Goal: Task Accomplishment & Management: Use online tool/utility

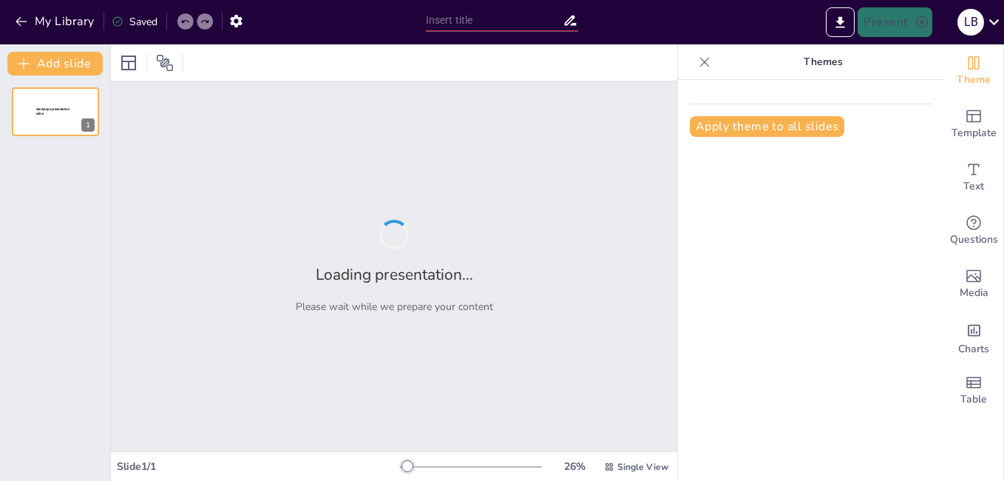
type input "Distinguishing 'So' and 'Such': A Practical Approach"
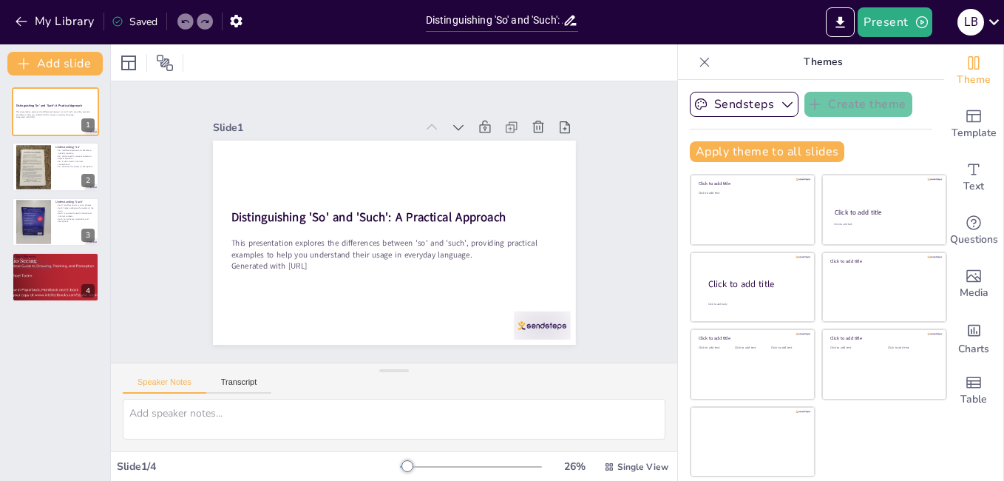
click at [764, 431] on div at bounding box center [753, 442] width 124 height 70
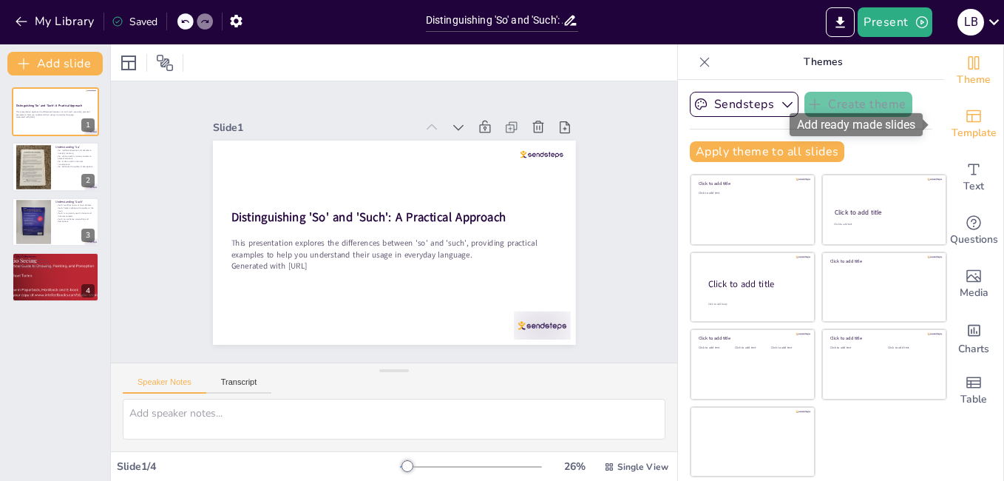
click at [952, 127] on span "Template" at bounding box center [974, 133] width 45 height 16
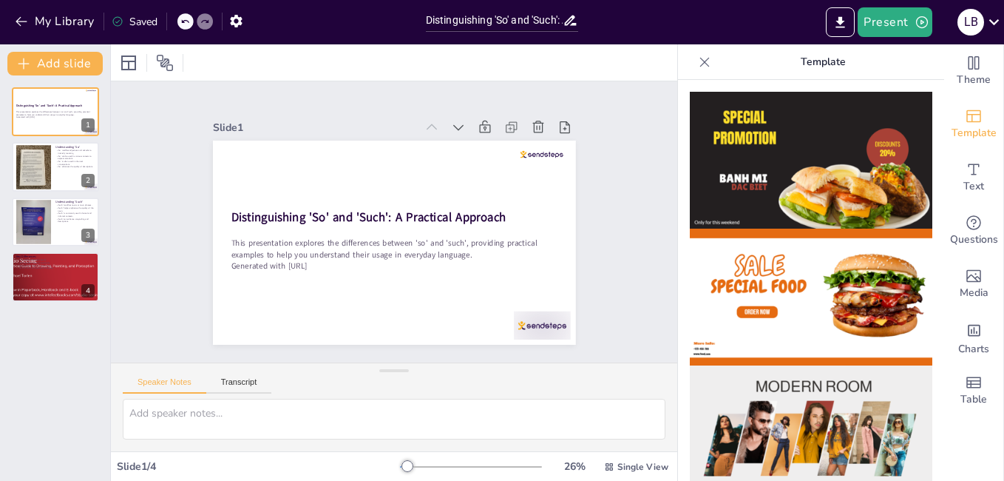
drag, startPoint x: 933, startPoint y: 146, endPoint x: 930, endPoint y: 201, distance: 54.9
click at [930, 201] on div "Theme Template Text Questions Media Charts Table Template" at bounding box center [841, 262] width 326 height 436
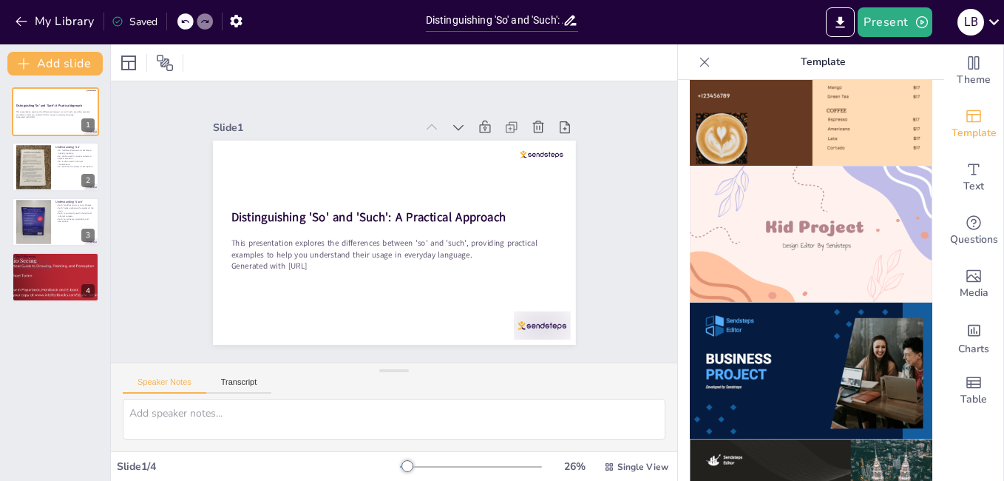
scroll to position [1023, 0]
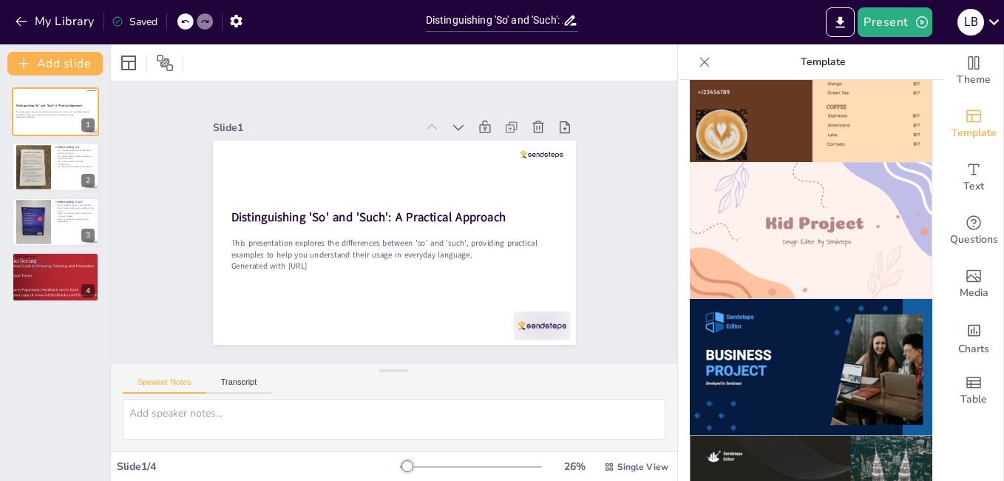
click at [792, 208] on img at bounding box center [811, 230] width 243 height 137
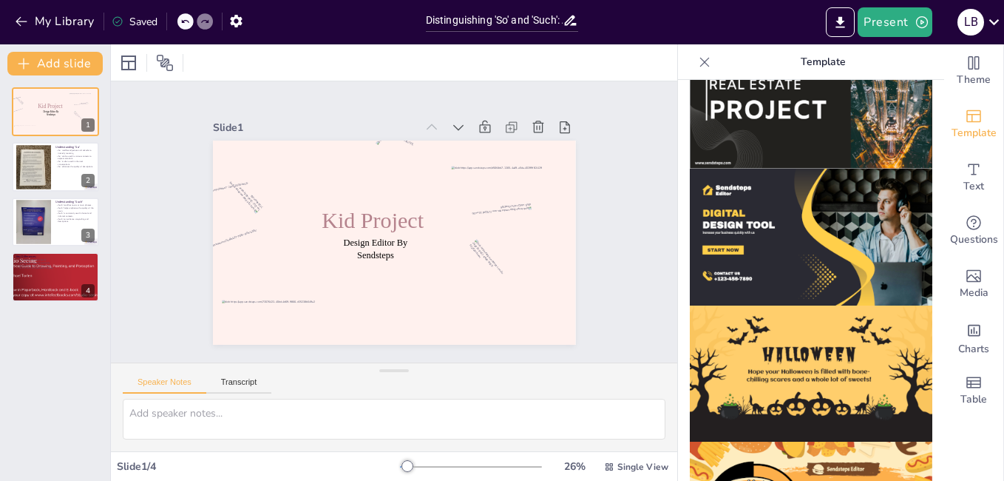
scroll to position [1478, 0]
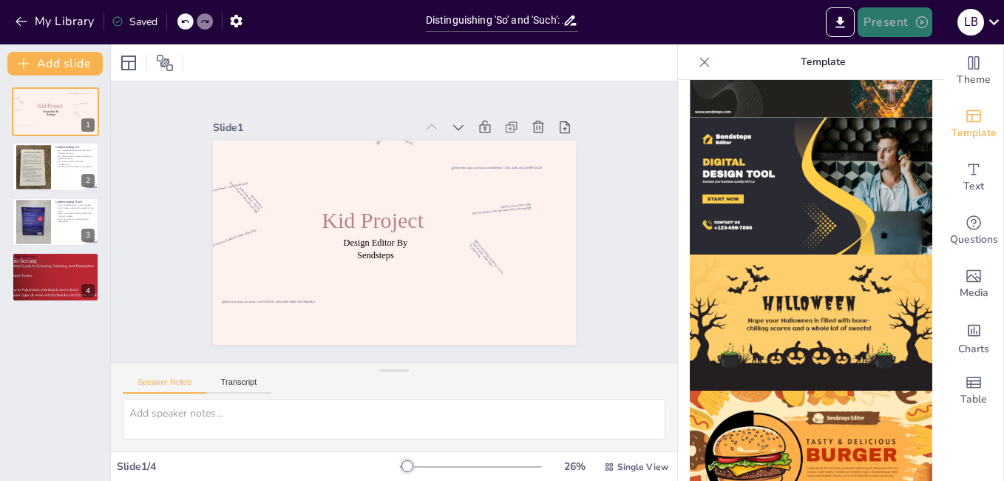
click at [871, 21] on button "Present" at bounding box center [895, 22] width 74 height 30
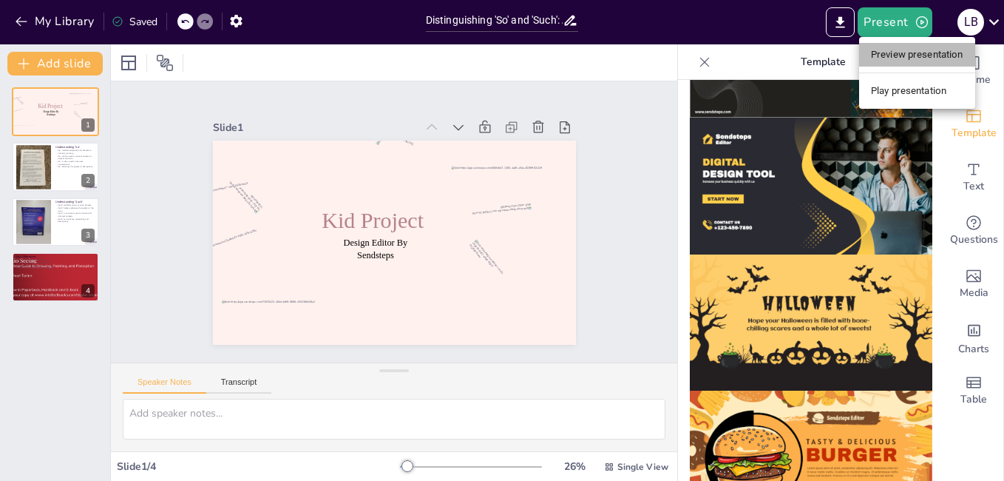
click at [879, 50] on li "Preview presentation" at bounding box center [917, 55] width 116 height 24
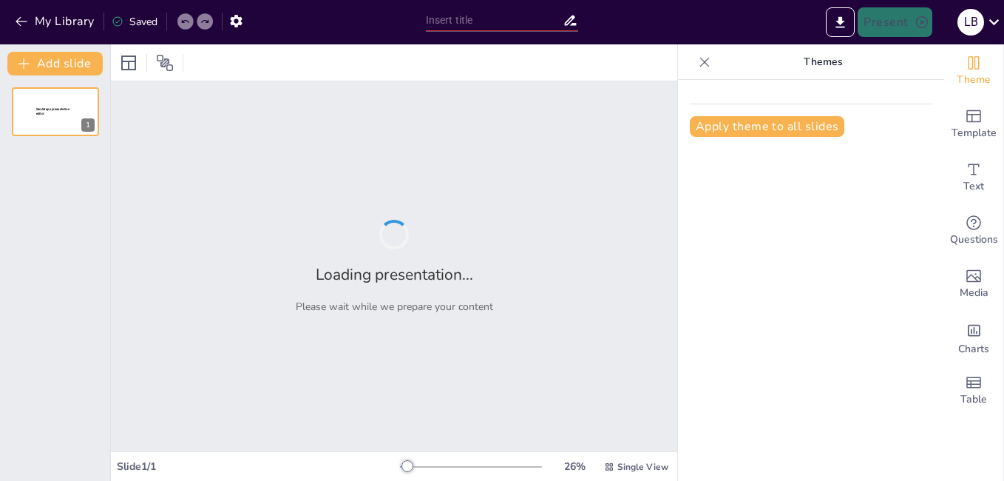
type input "Distinguishing 'So' and 'Such': A Practical Approach"
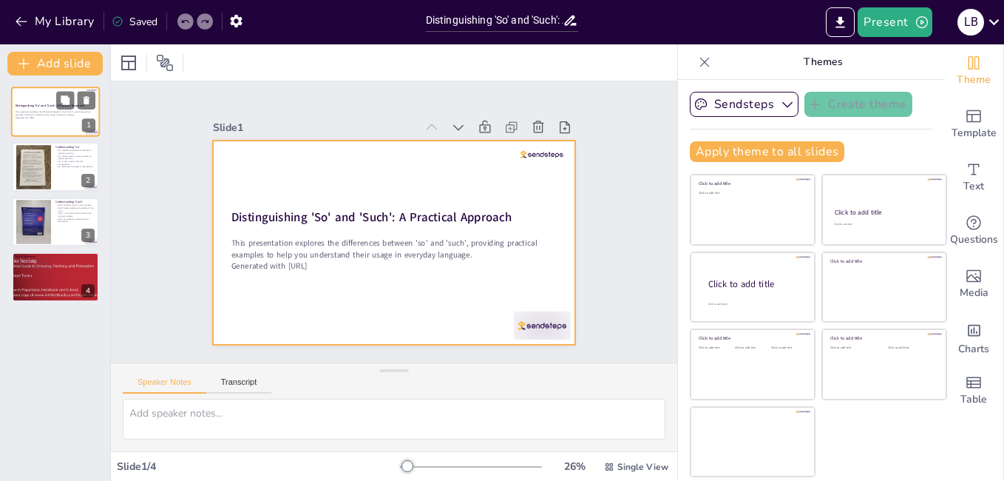
click at [57, 127] on div at bounding box center [55, 112] width 89 height 50
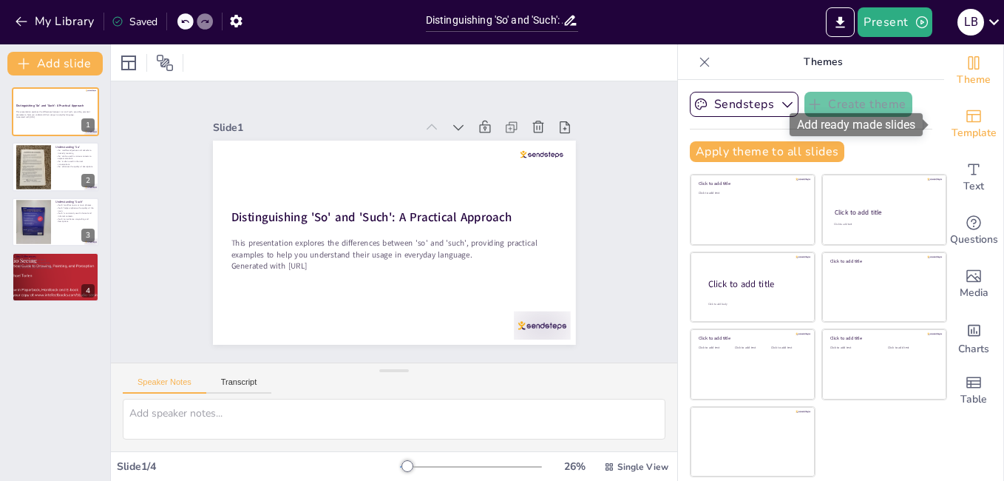
click at [956, 130] on span "Template" at bounding box center [974, 133] width 45 height 16
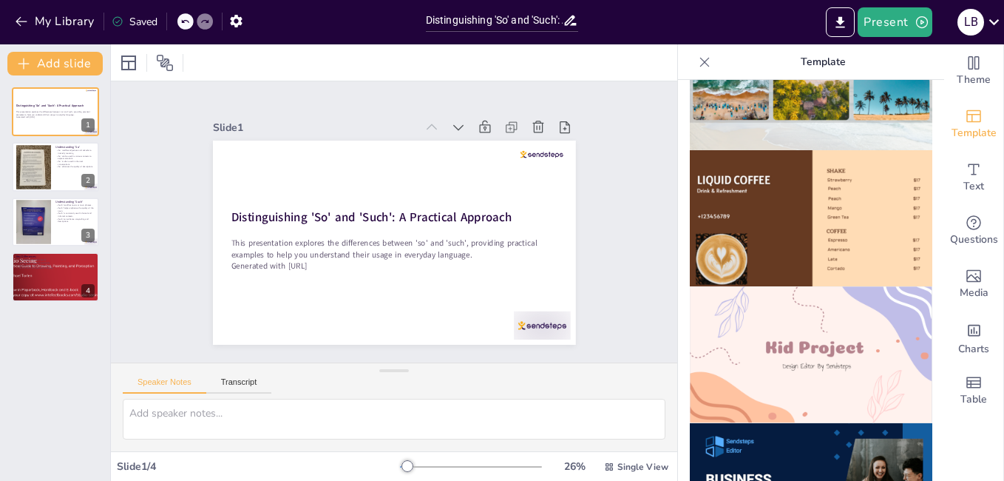
scroll to position [924, 0]
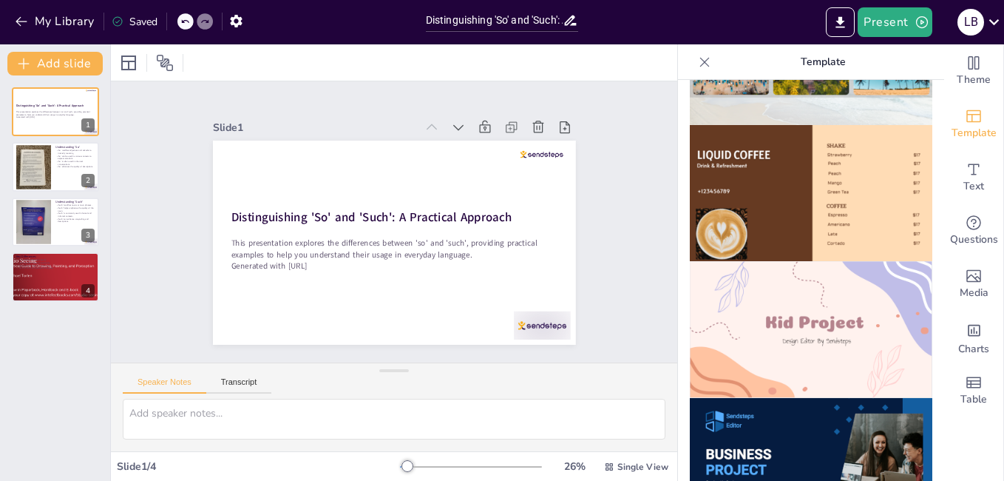
click at [730, 296] on img at bounding box center [811, 329] width 243 height 137
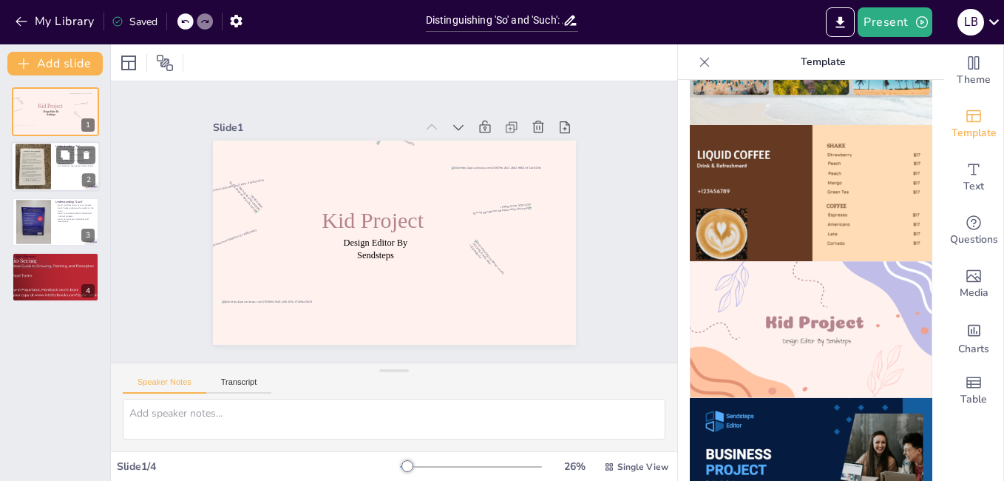
click at [60, 175] on div at bounding box center [55, 167] width 89 height 50
type textarea "The use of 'so' is crucial in everyday language as it allows speakers to expres…"
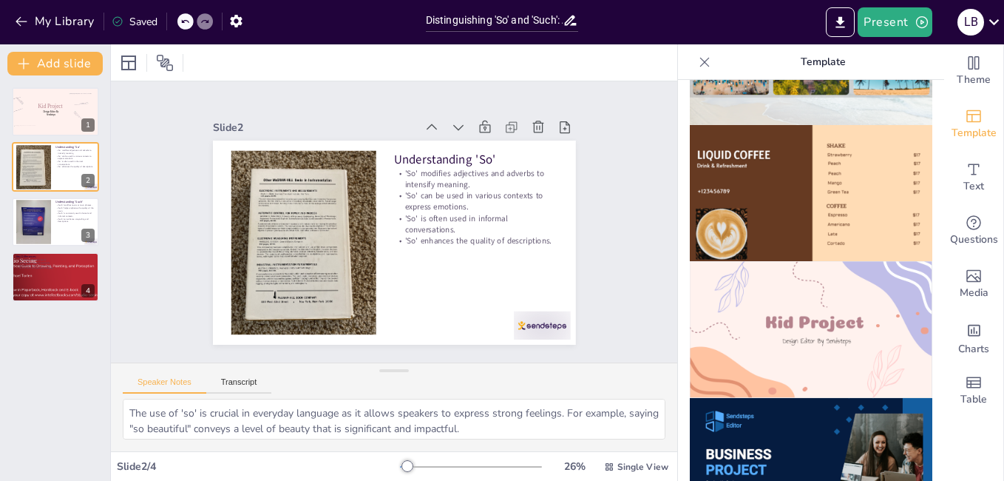
click at [873, 322] on img at bounding box center [811, 329] width 243 height 137
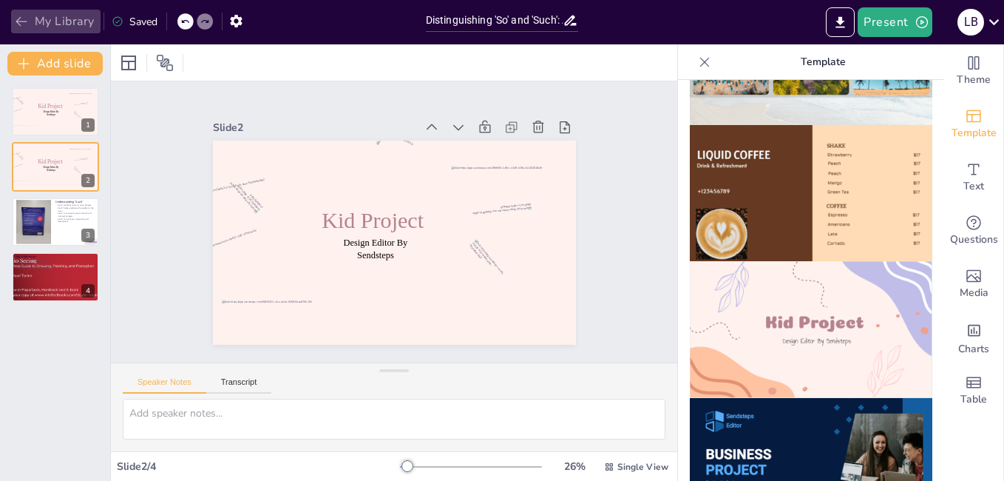
click at [13, 16] on button "My Library" at bounding box center [55, 22] width 89 height 24
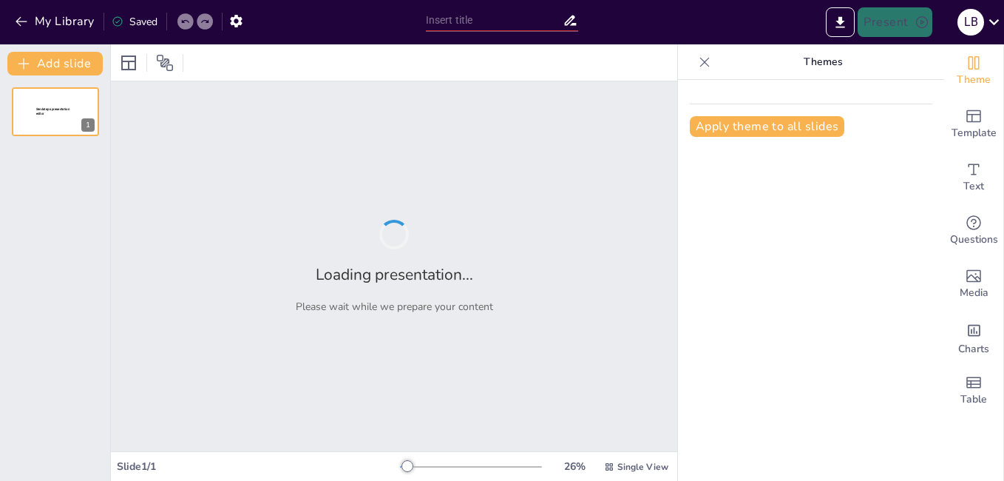
type input "Distinguishing 'So' and 'Such': A Practical Approach"
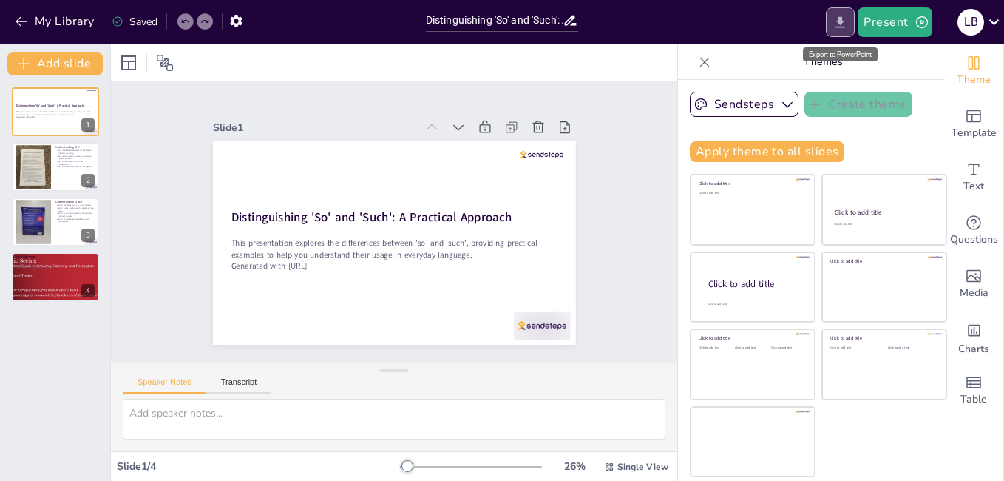
click at [842, 24] on icon "Export to PowerPoint" at bounding box center [840, 21] width 9 height 11
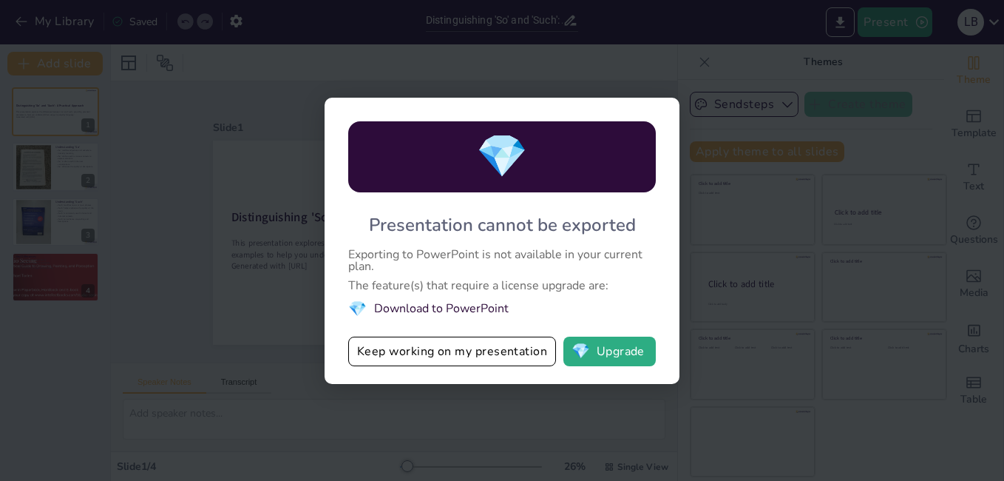
click at [697, 274] on div "💎 Presentation cannot be exported Exporting to PowerPoint is not available in y…" at bounding box center [502, 240] width 1004 height 481
